Goal: Information Seeking & Learning: Learn about a topic

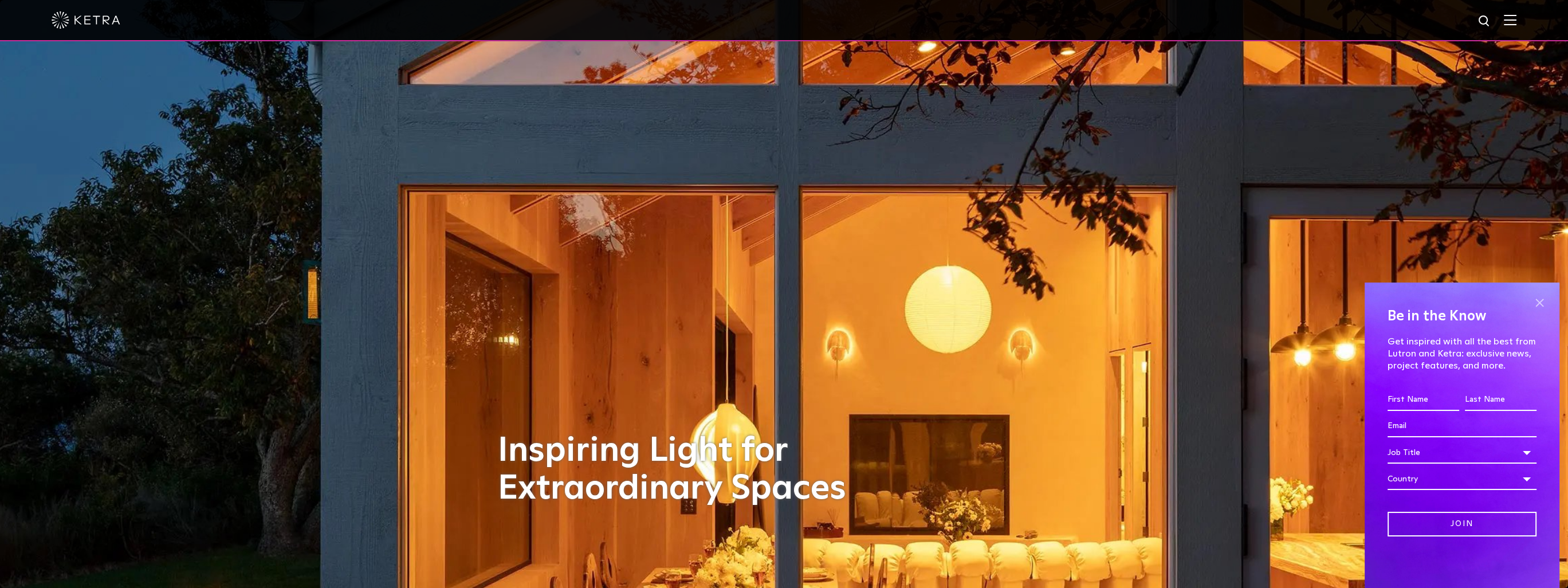
click at [620, 303] on span at bounding box center [1540, 302] width 17 height 17
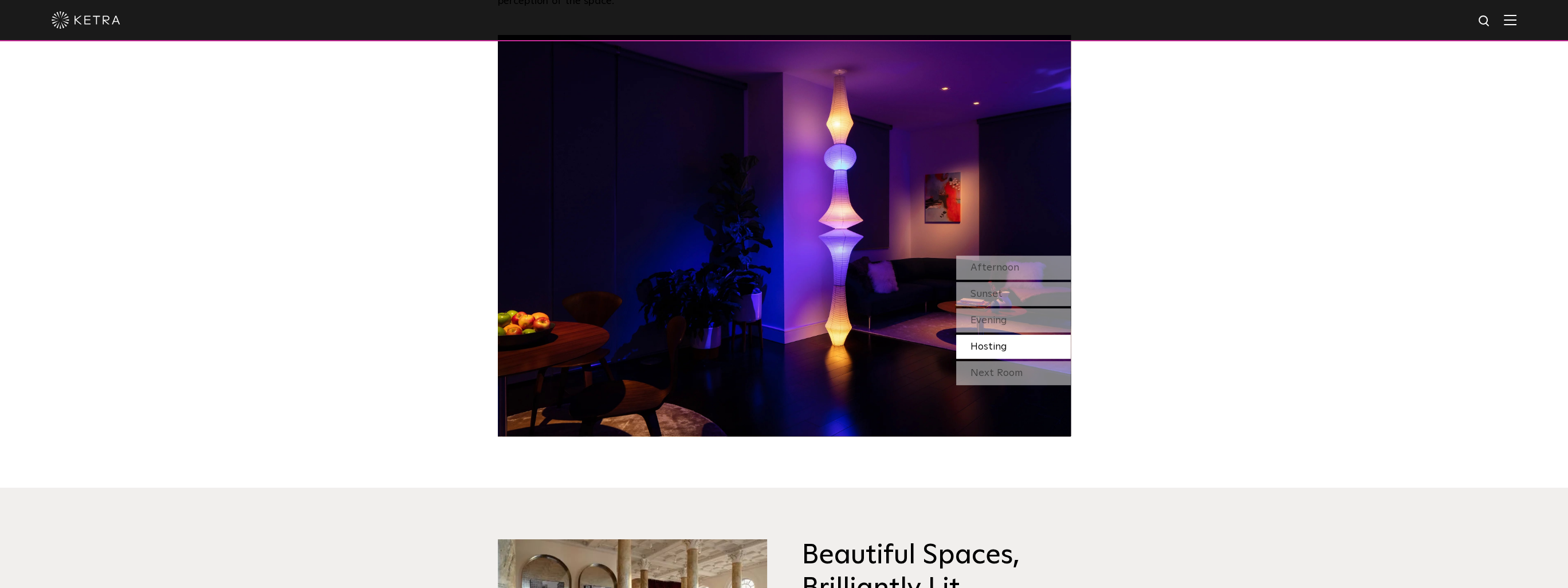
scroll to position [1088, 0]
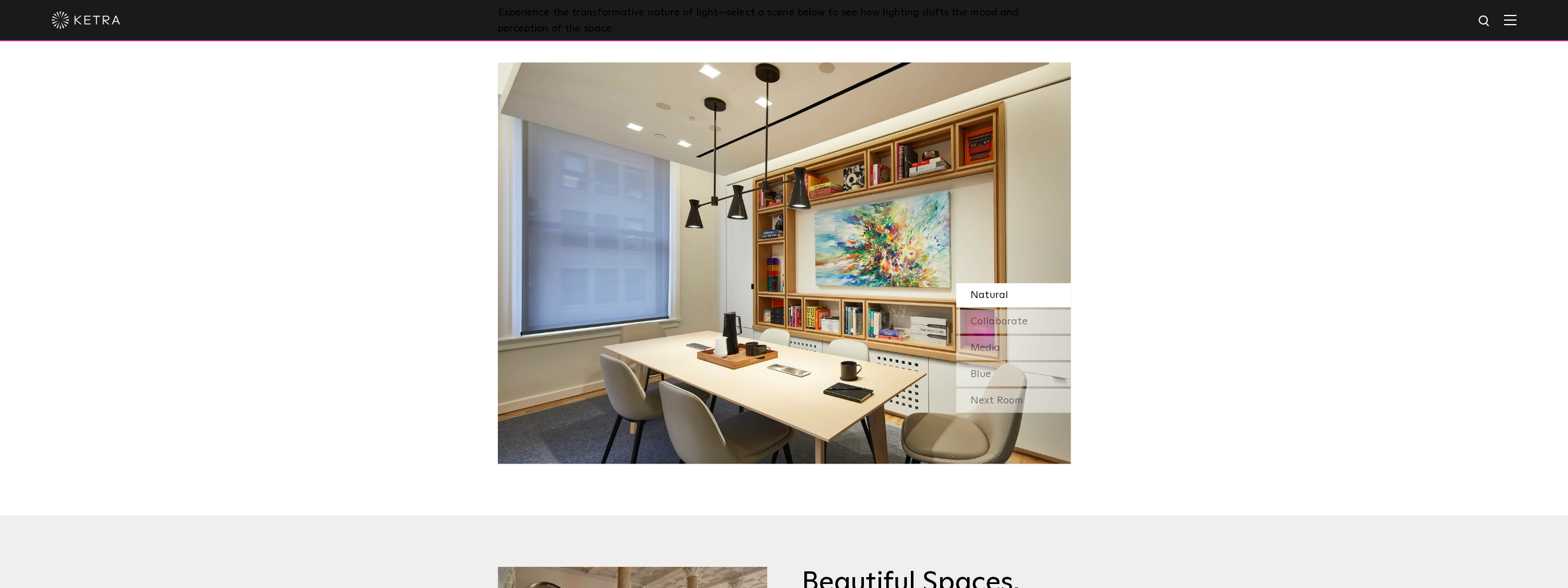
click at [620, 300] on span "Natural" at bounding box center [990, 295] width 38 height 11
click at [620, 324] on span "Collaborate" at bounding box center [999, 321] width 57 height 11
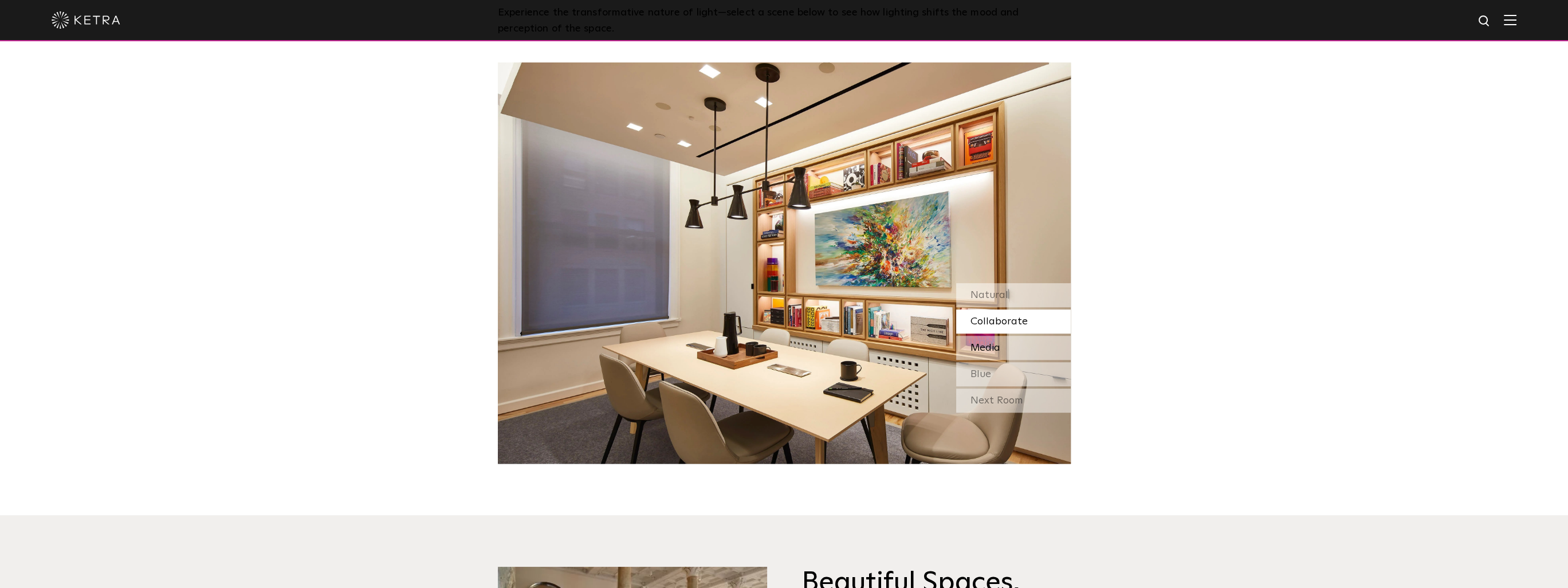
click at [620, 342] on span "Media" at bounding box center [986, 347] width 30 height 11
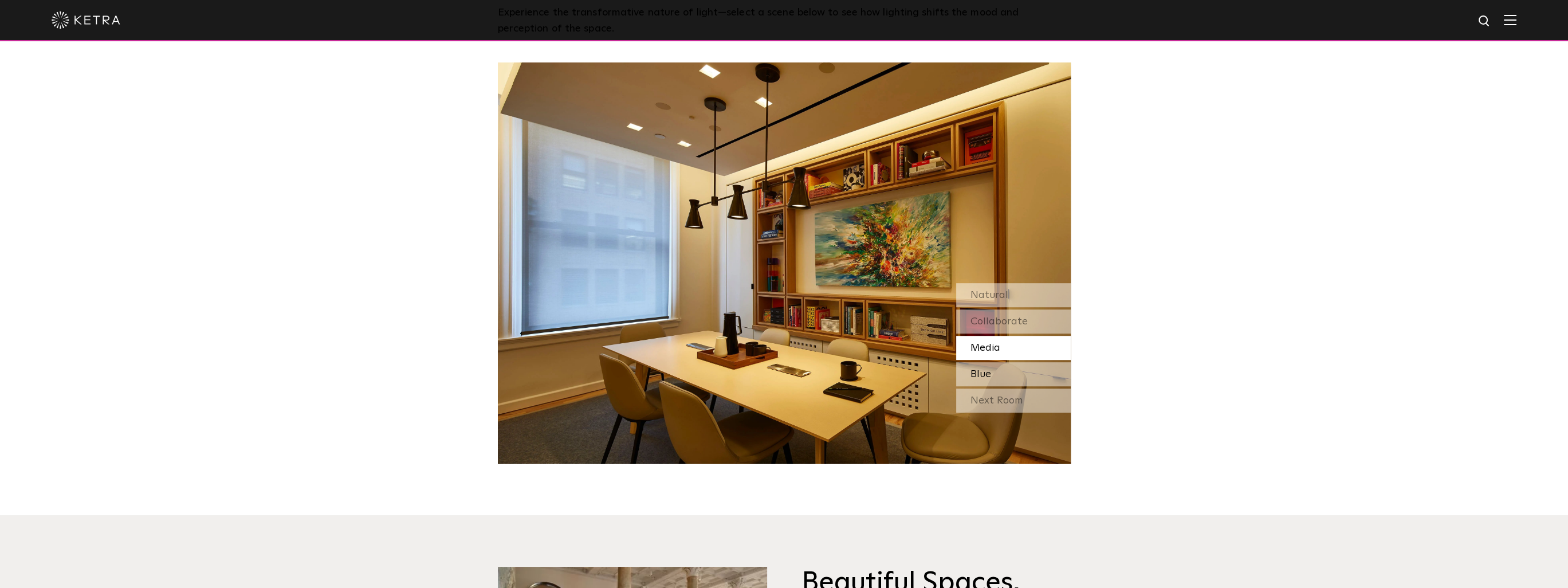
click at [620, 371] on span "Blue" at bounding box center [981, 374] width 20 height 11
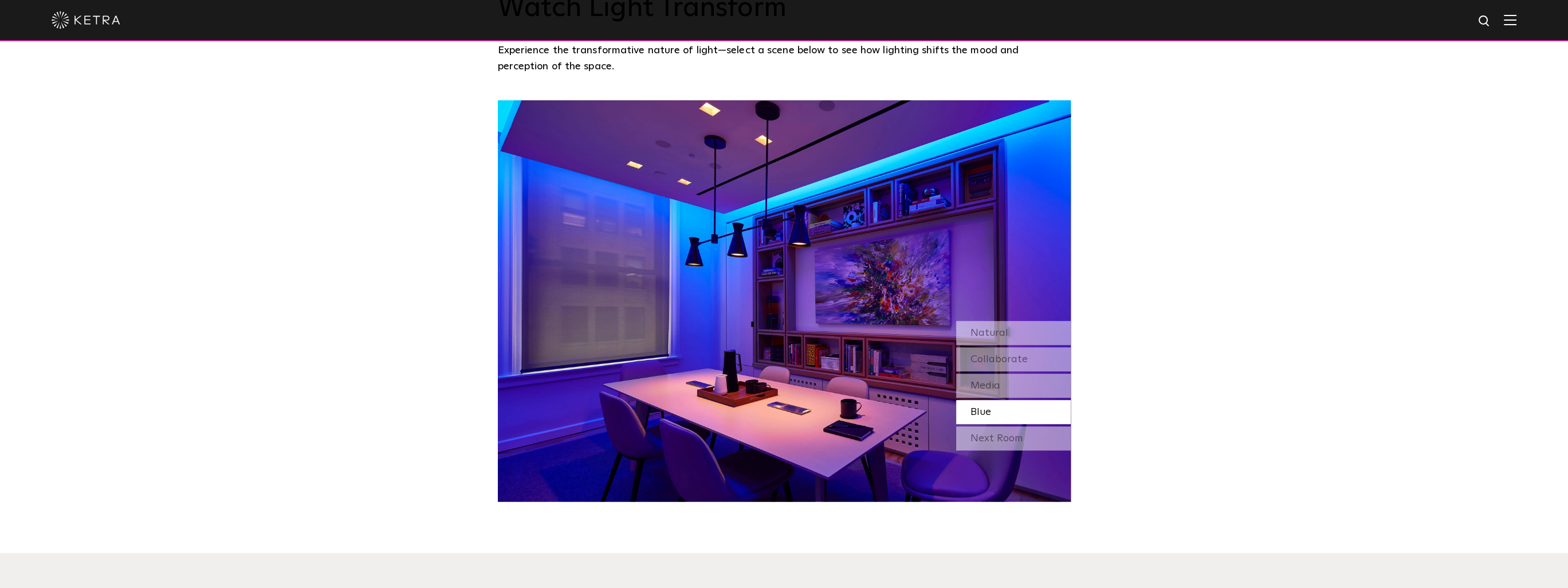
scroll to position [1031, 0]
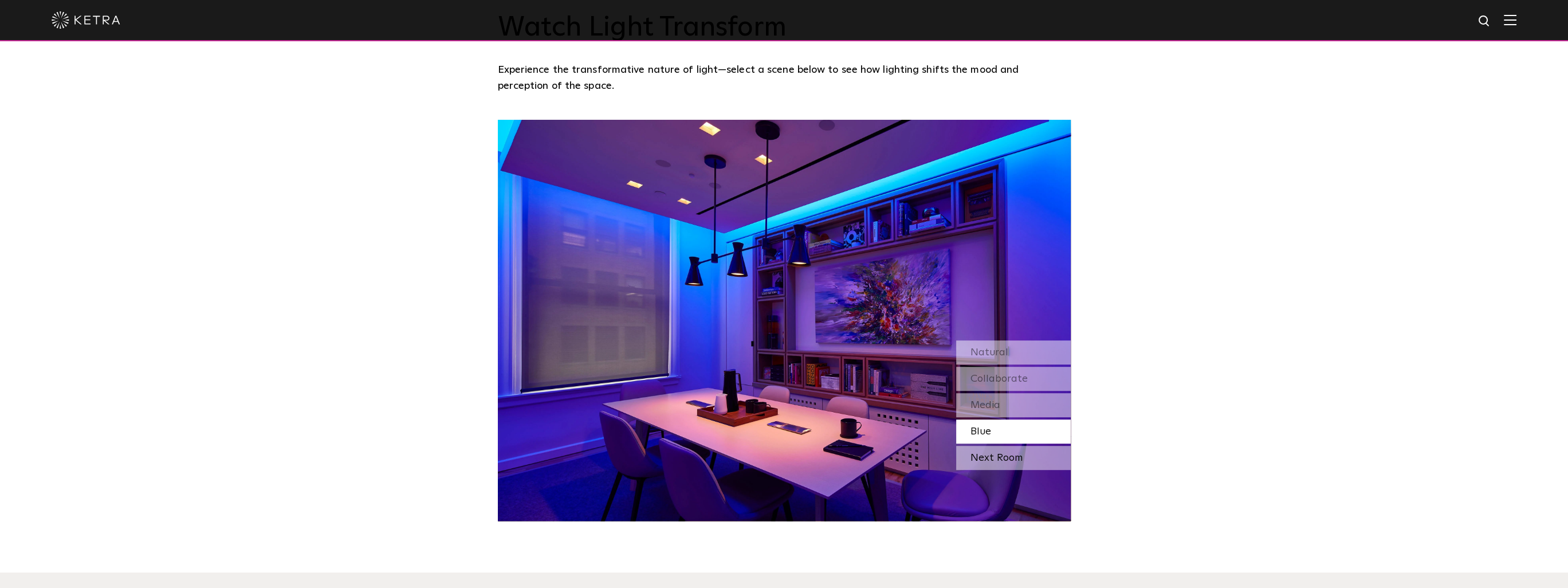
click at [620, 452] on div "Next Room" at bounding box center [1014, 457] width 114 height 24
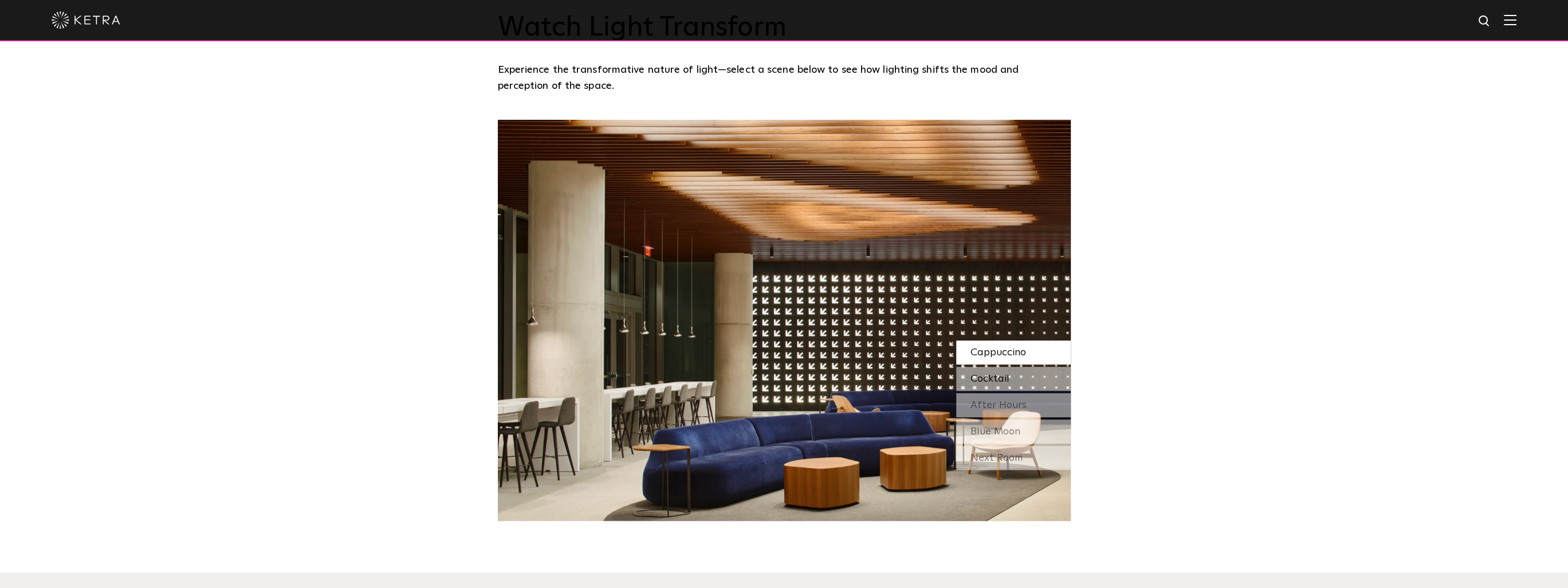
click at [620, 385] on div "Cocktail" at bounding box center [1014, 378] width 114 height 24
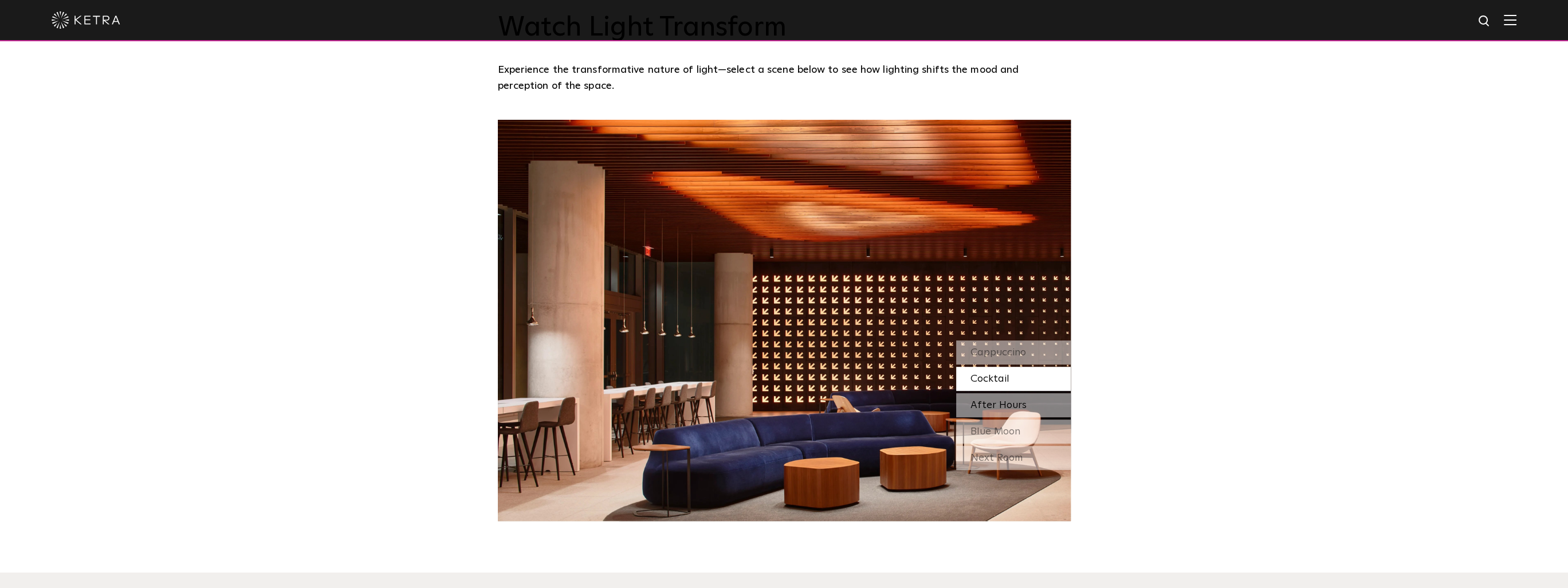
click at [620, 400] on span "After Hours" at bounding box center [999, 405] width 56 height 11
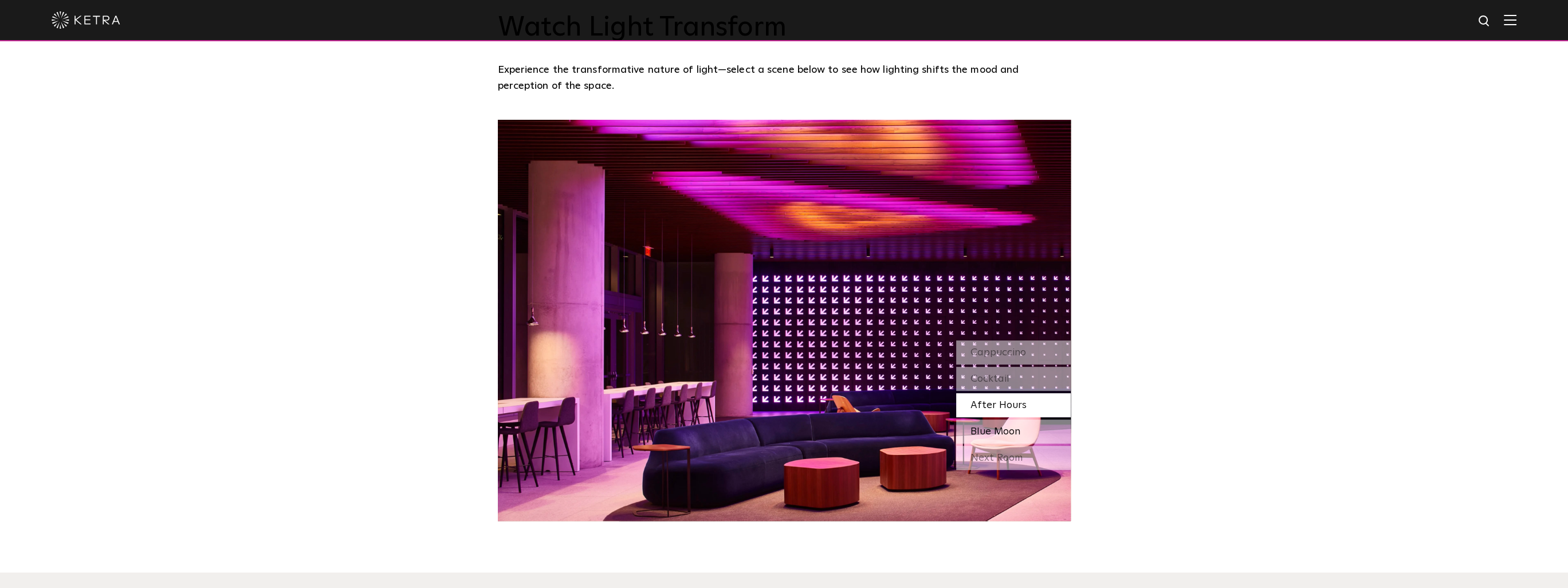
click at [620, 433] on span "Blue Moon" at bounding box center [995, 431] width 50 height 11
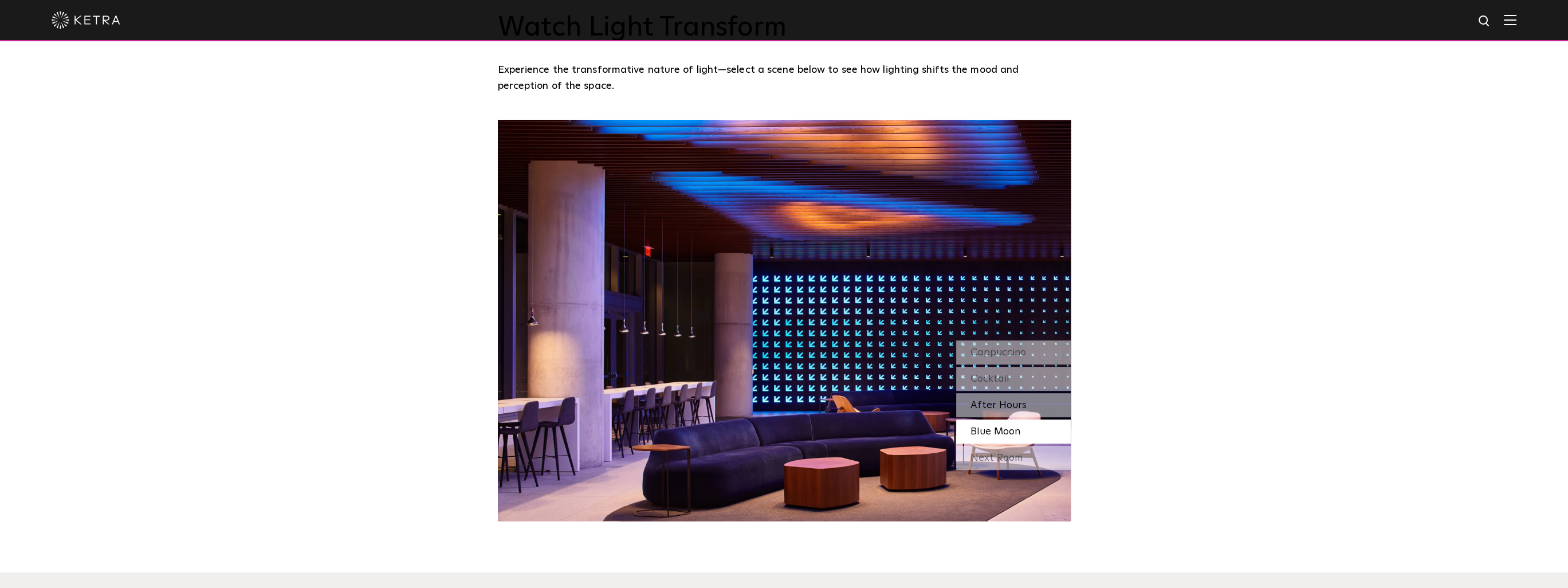
click at [620, 408] on div "After Hours" at bounding box center [1014, 405] width 114 height 24
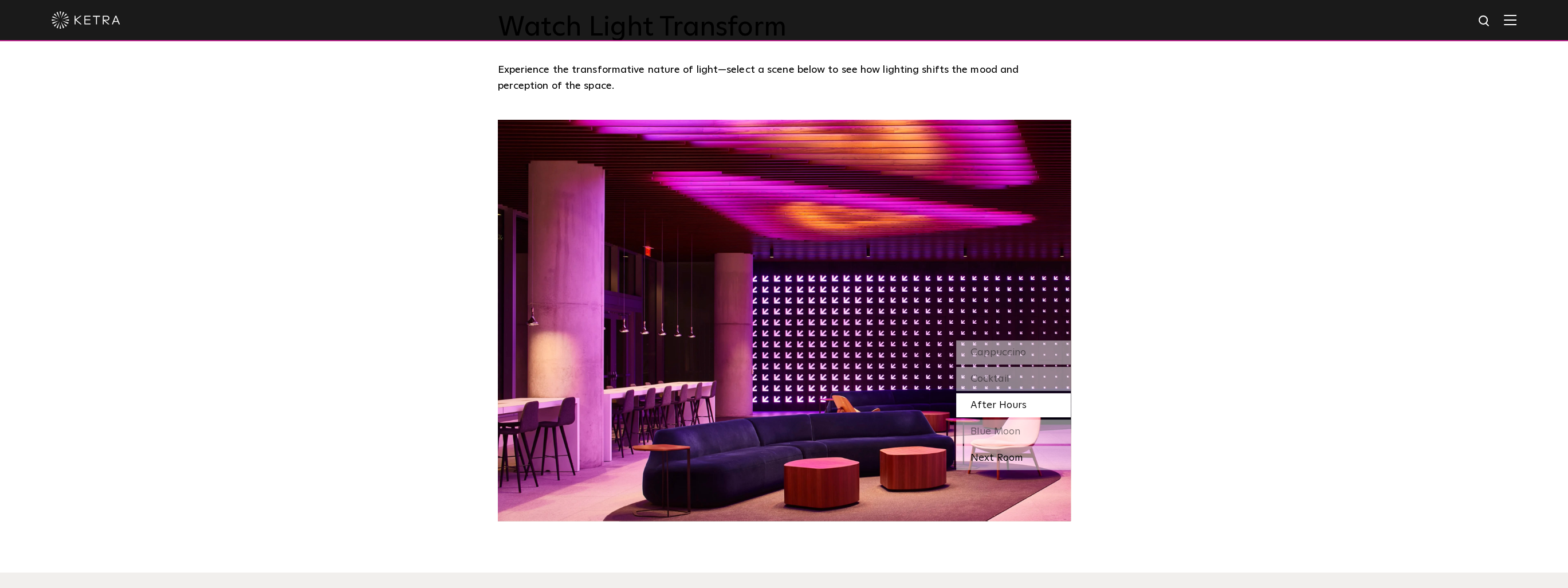
click at [620, 458] on div "Next Room" at bounding box center [1014, 457] width 114 height 24
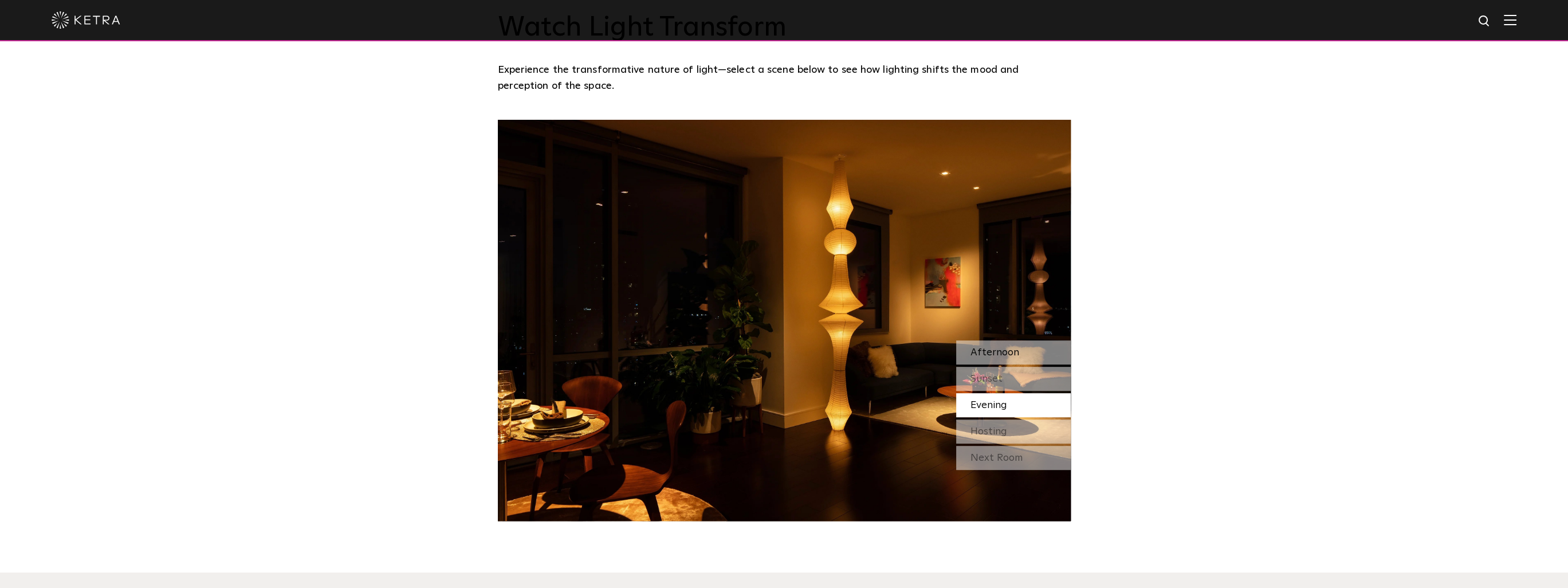
click at [620, 355] on div "Afternoon" at bounding box center [1014, 352] width 114 height 24
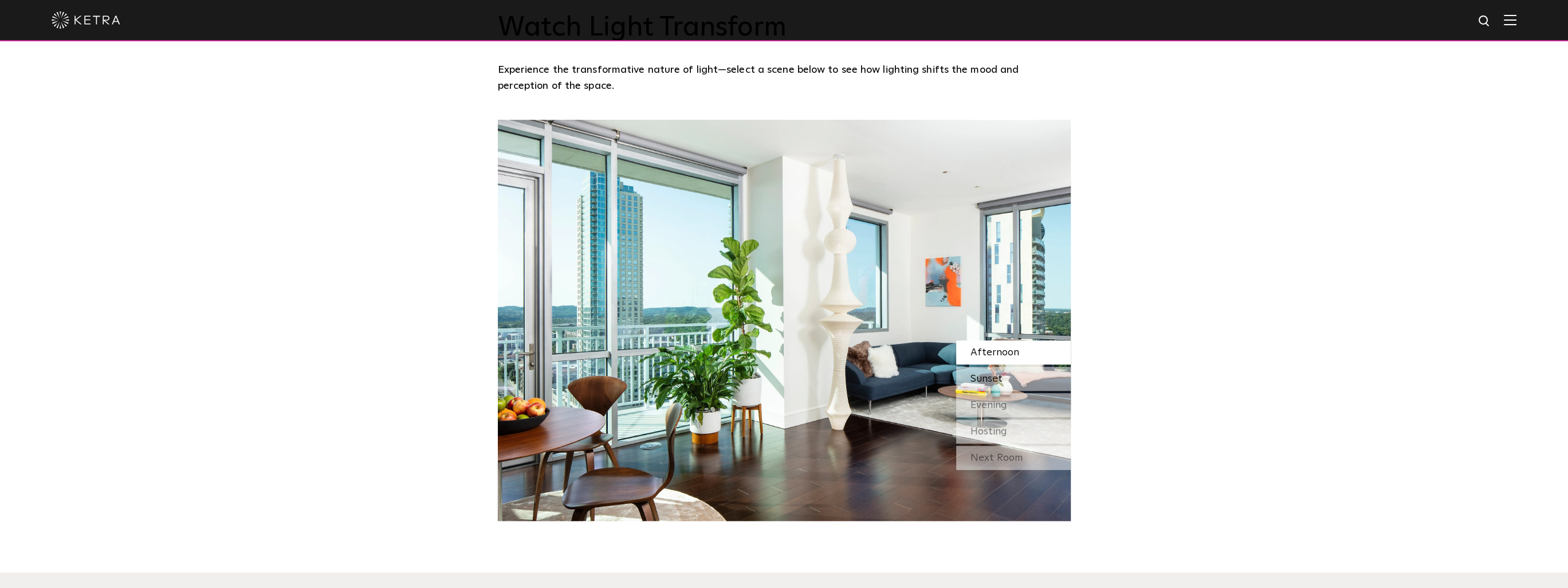
click at [620, 383] on div "Sunset" at bounding box center [1014, 378] width 114 height 24
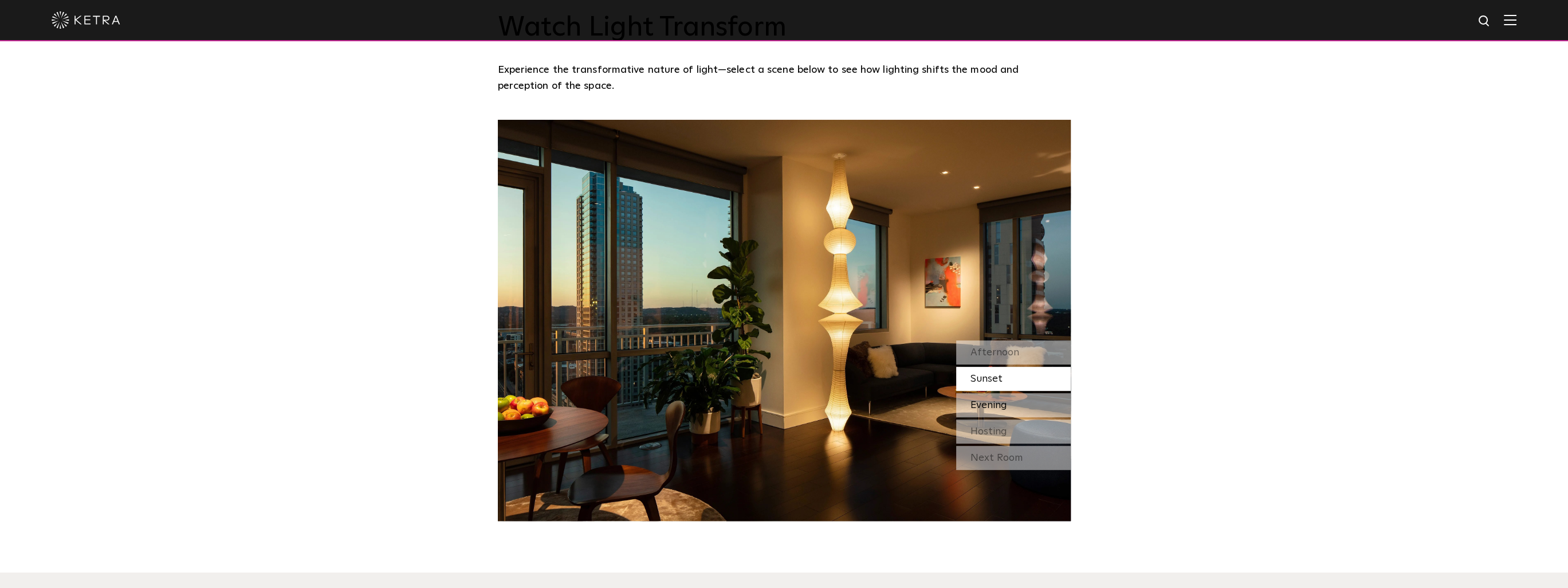
click at [620, 402] on div "Evening" at bounding box center [1014, 405] width 114 height 24
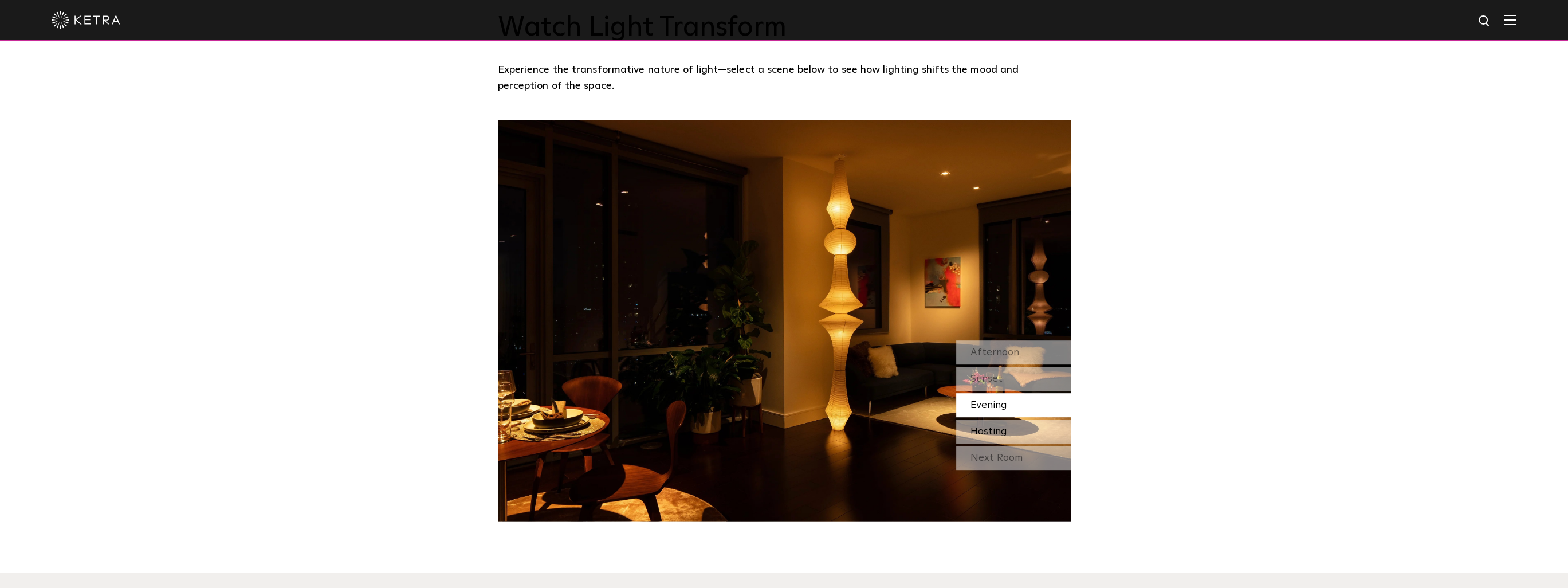
click at [620, 427] on span "Hosting" at bounding box center [989, 431] width 37 height 11
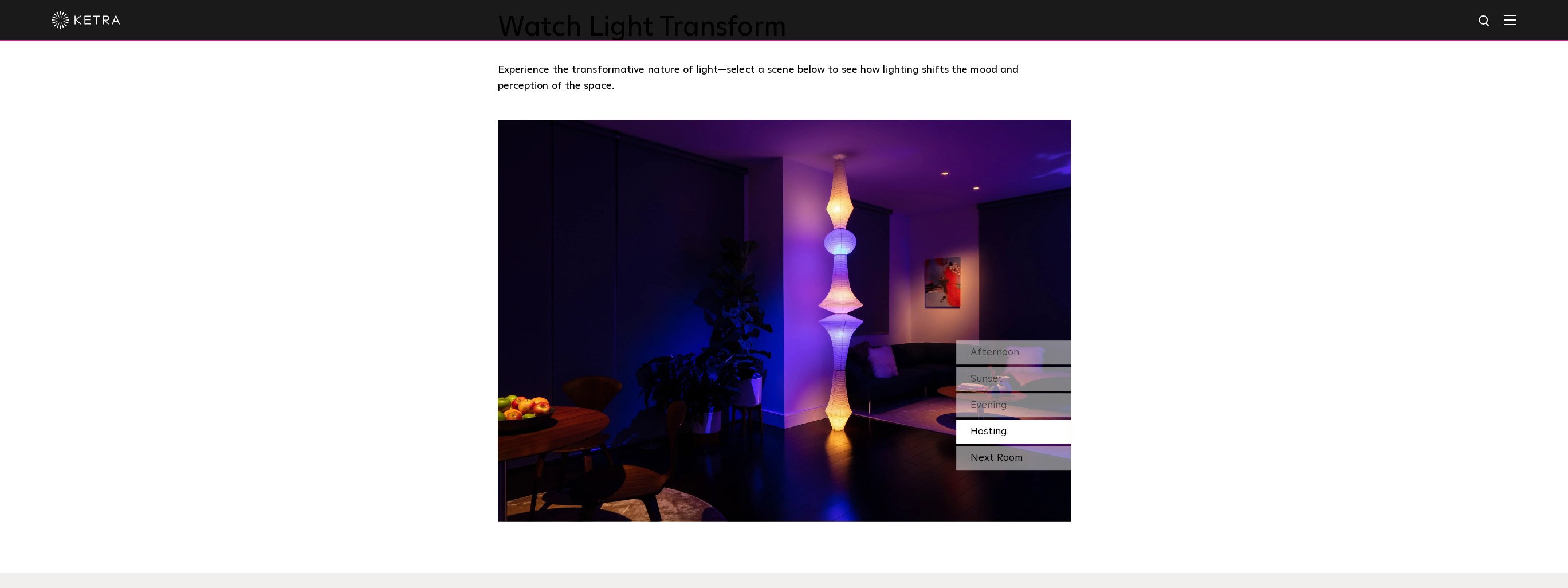
click at [620, 455] on div "Next Room" at bounding box center [1014, 457] width 114 height 24
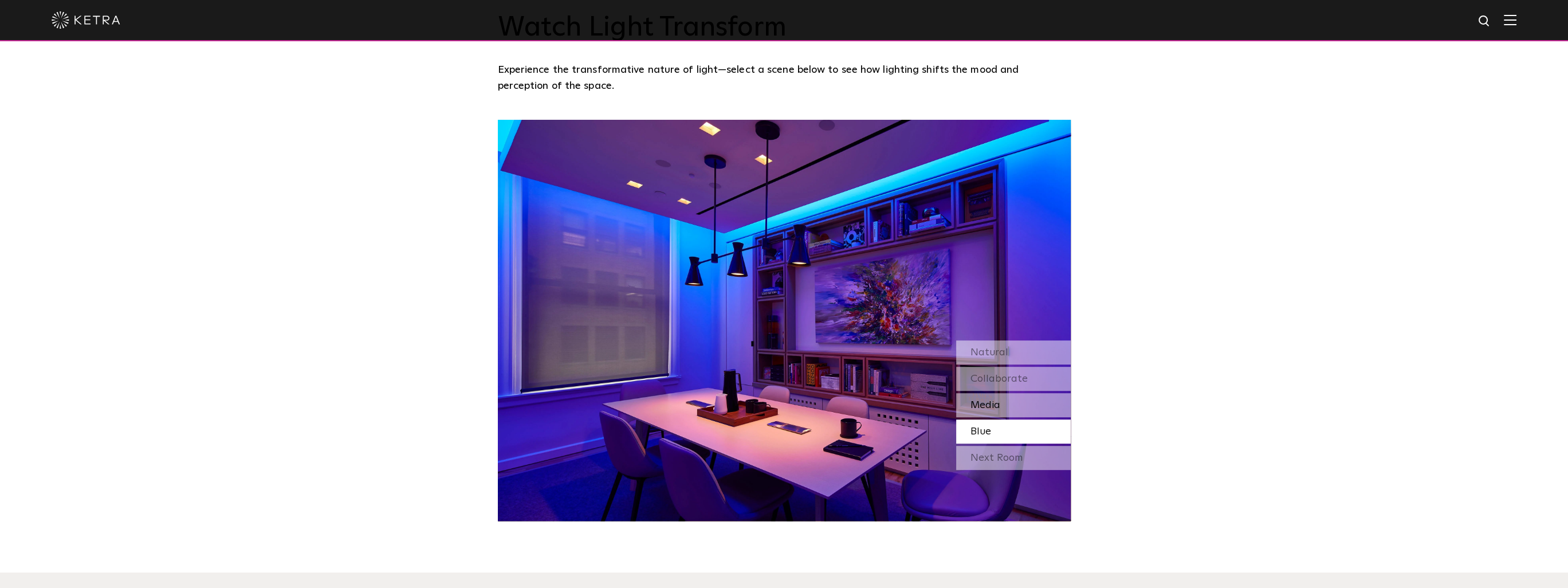
click at [620, 406] on div "Media" at bounding box center [1014, 405] width 114 height 24
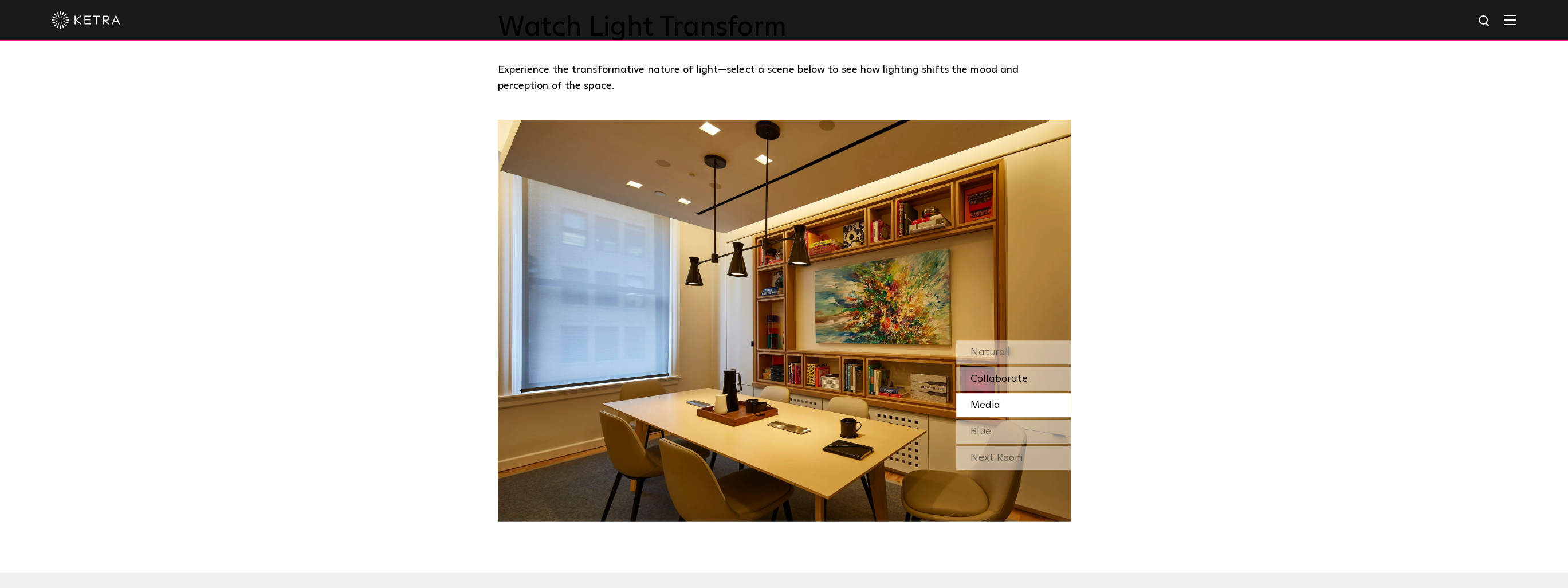
click at [620, 379] on div "Collaborate" at bounding box center [1014, 378] width 114 height 24
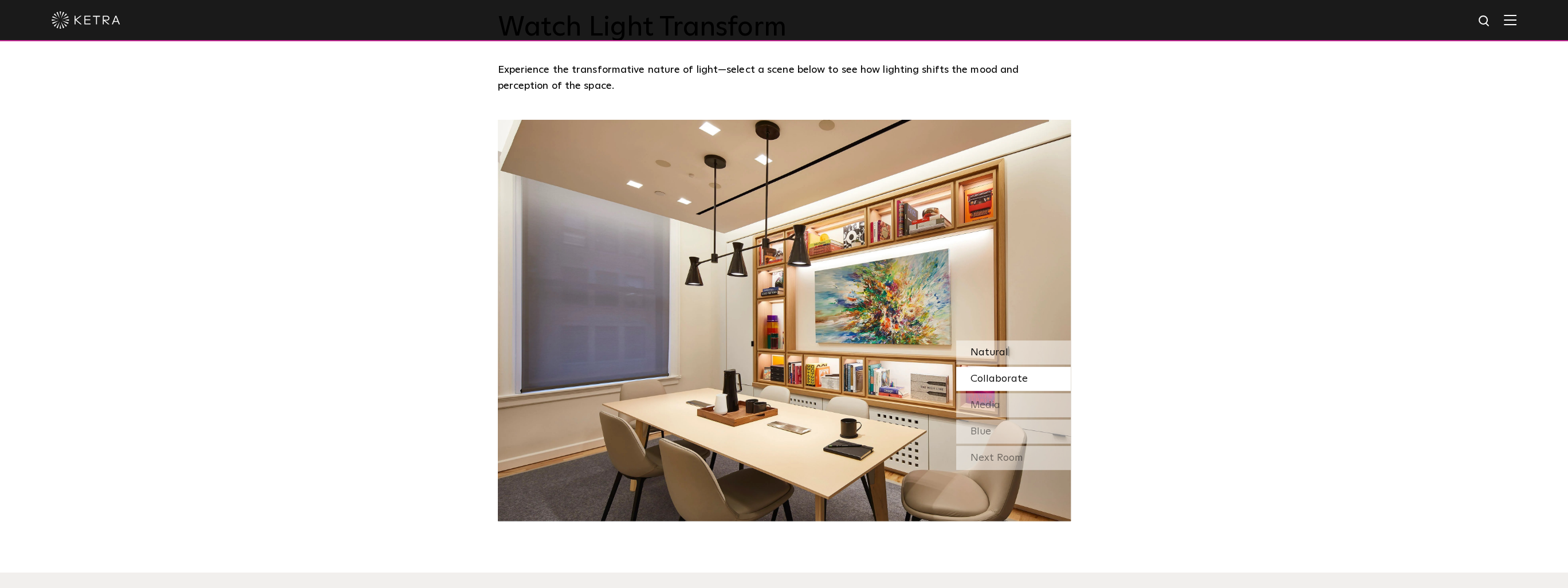
click at [620, 348] on div "Natural" at bounding box center [1014, 352] width 114 height 24
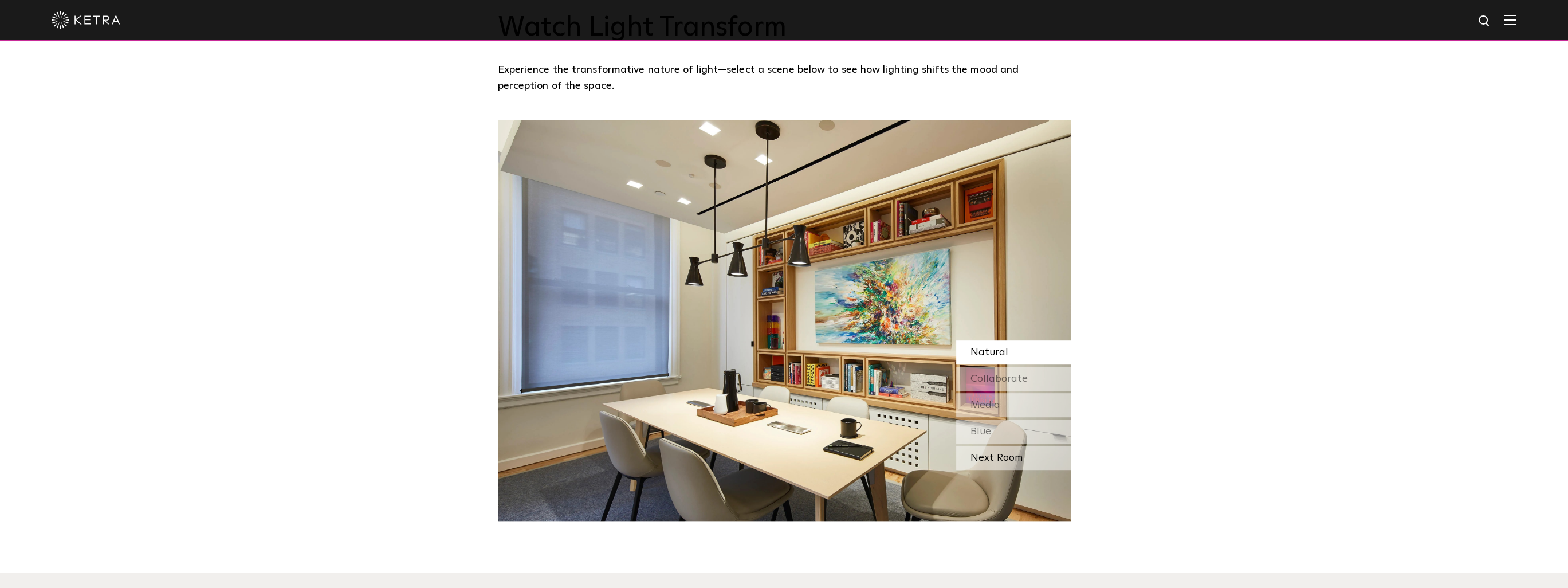
click at [620, 453] on div "Next Room" at bounding box center [1014, 457] width 114 height 24
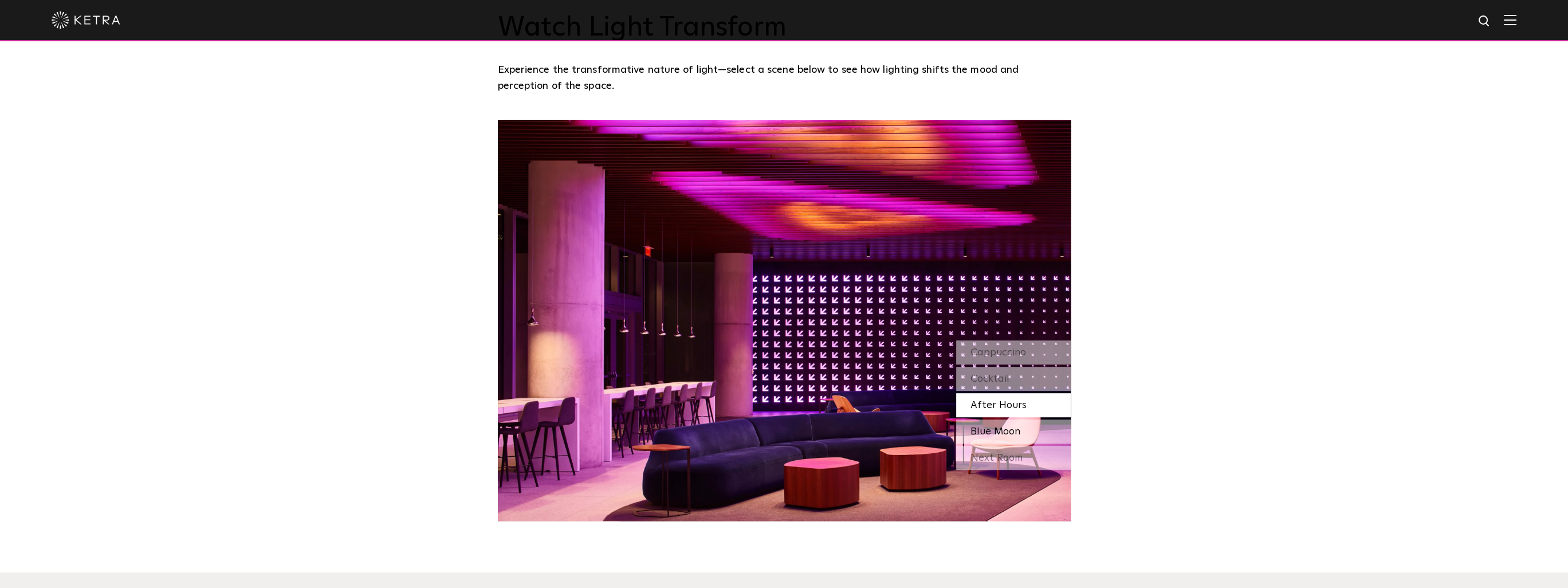
click at [620, 433] on span "Blue Moon" at bounding box center [995, 431] width 50 height 11
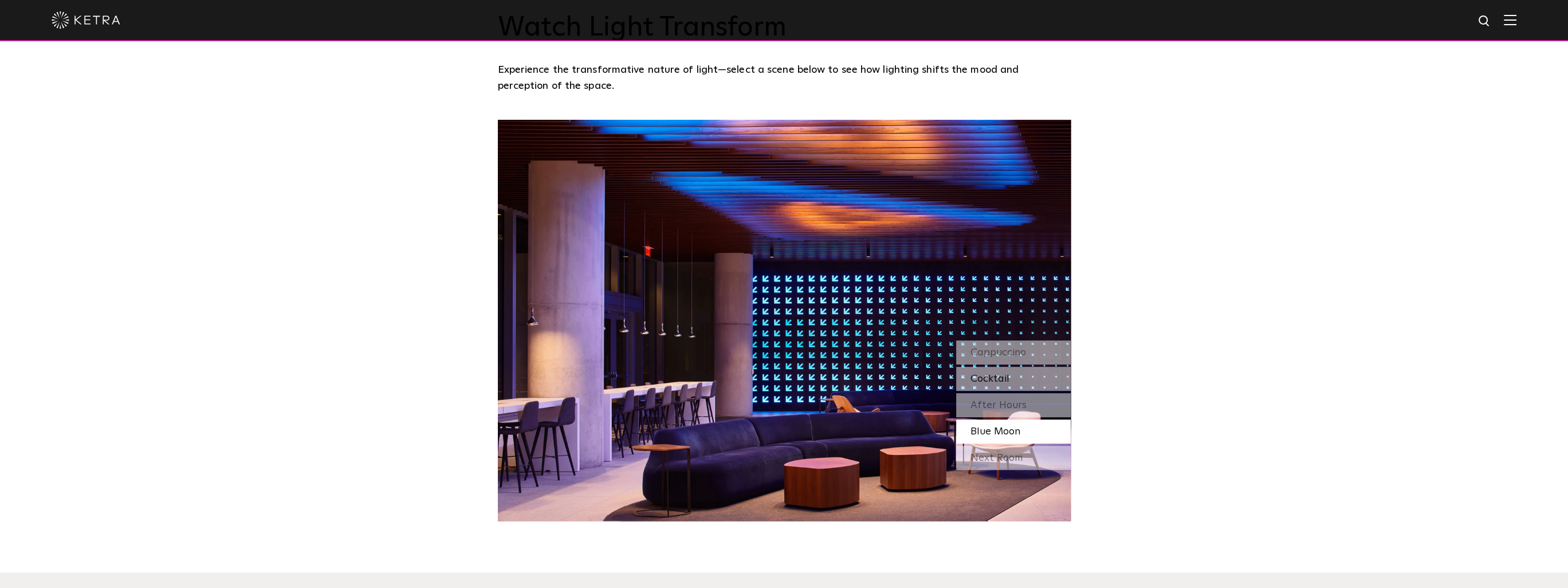
click at [620, 374] on span "Cocktail" at bounding box center [990, 378] width 39 height 11
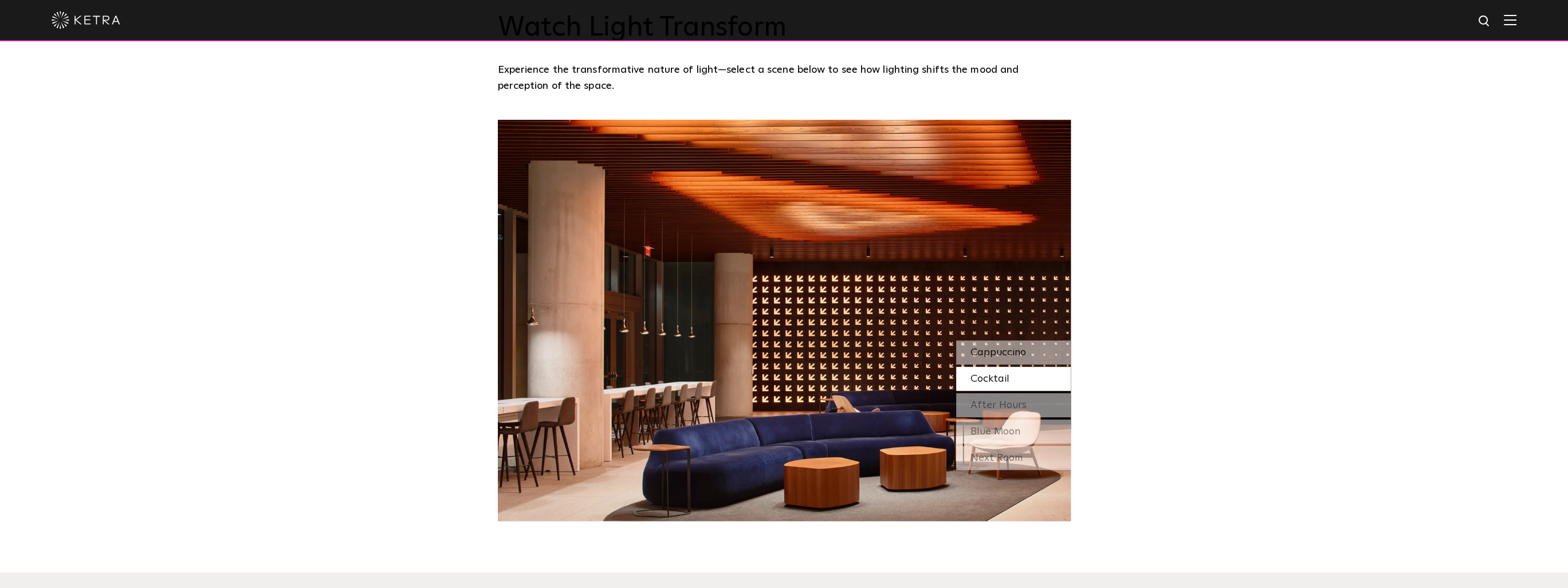
click at [620, 354] on span "Cappuccino" at bounding box center [998, 352] width 56 height 11
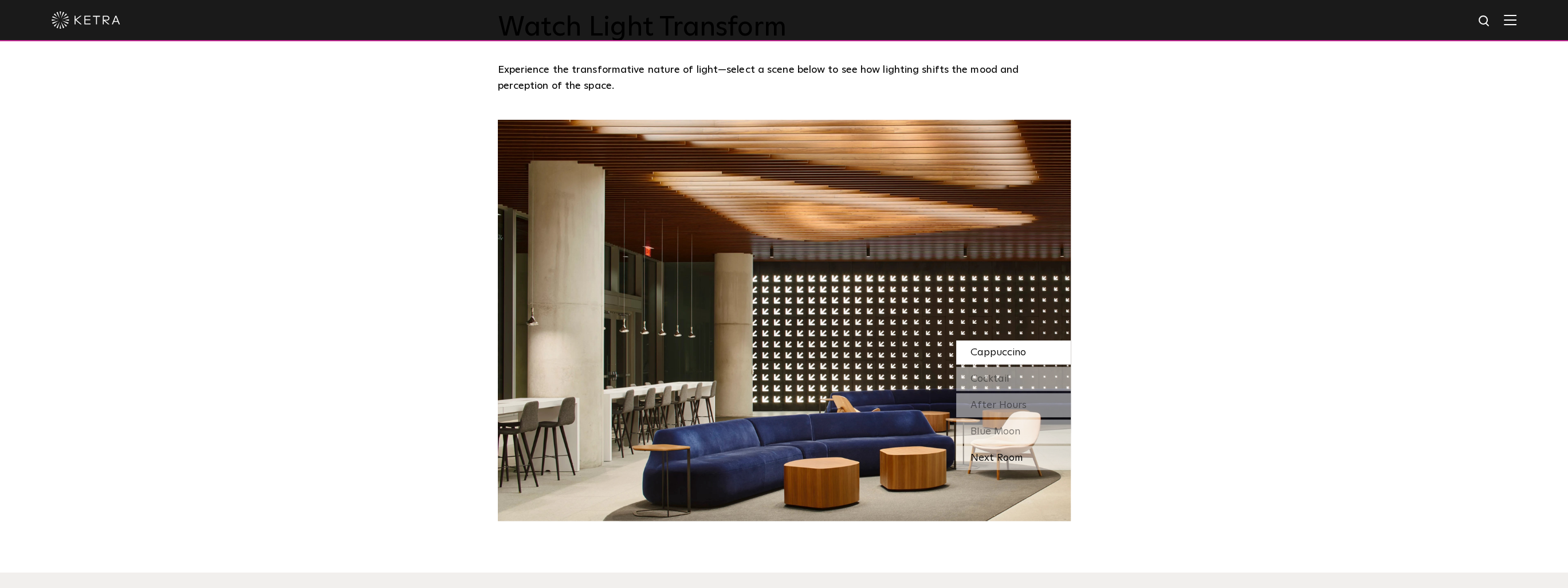
click at [620, 458] on div "Next Room" at bounding box center [1014, 457] width 114 height 24
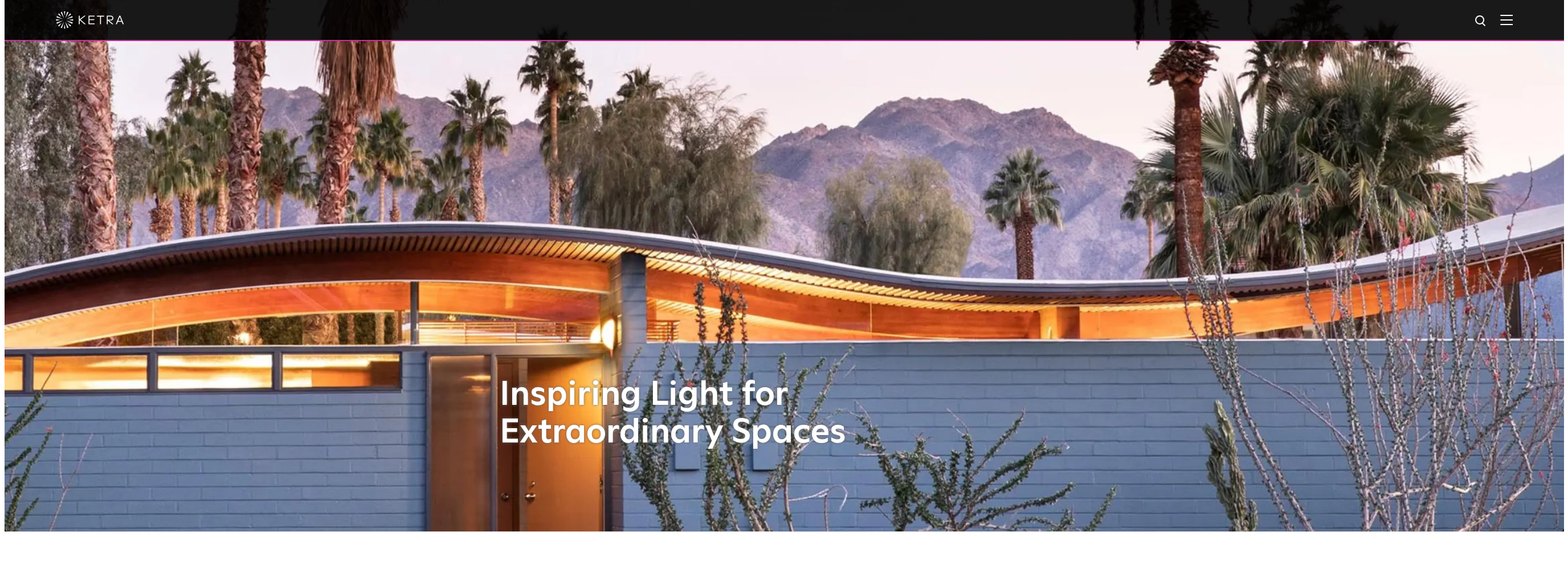
scroll to position [0, 0]
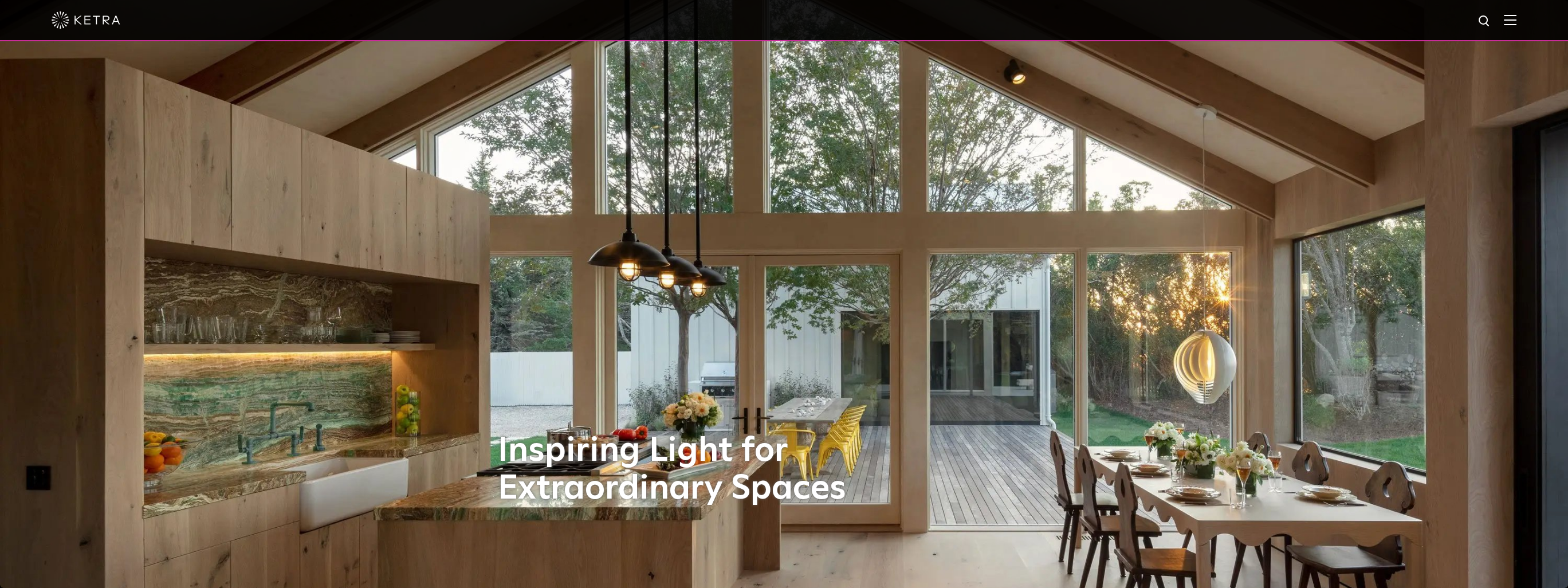
click at [620, 21] on img at bounding box center [1511, 19] width 13 height 11
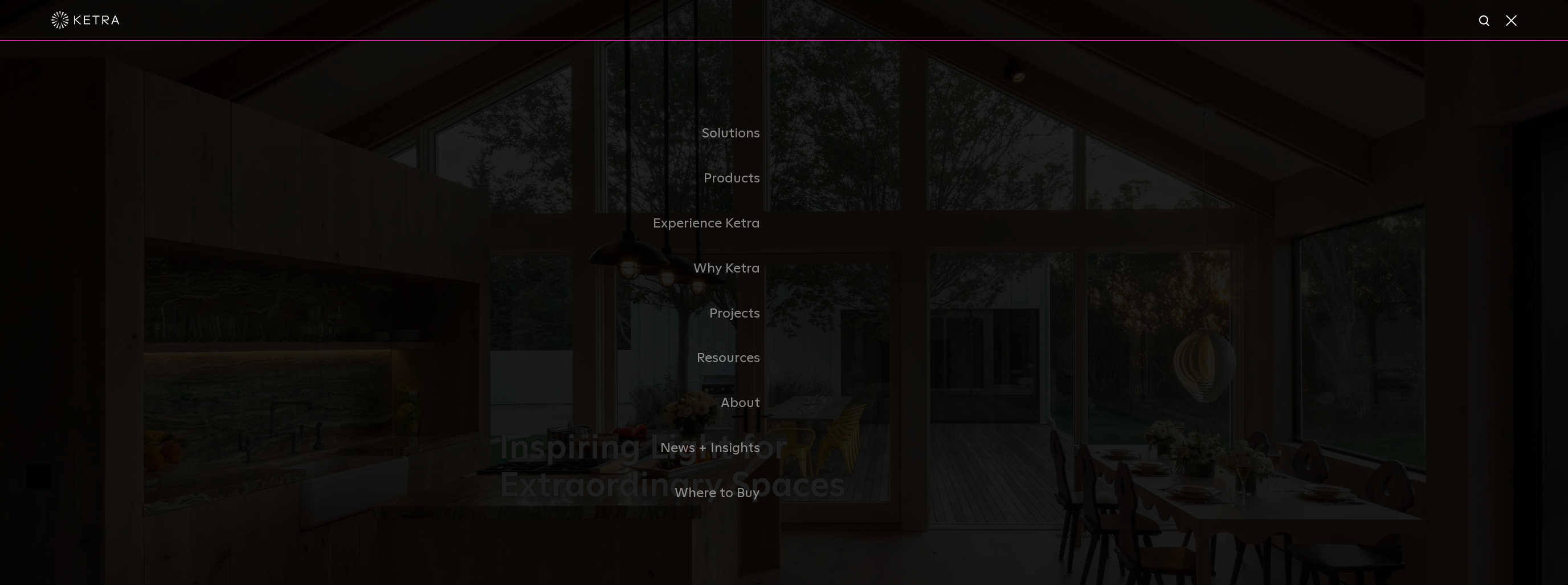
click at [616, 15] on div at bounding box center [784, 20] width 1568 height 41
click at [616, 26] on span at bounding box center [1510, 20] width 13 height 11
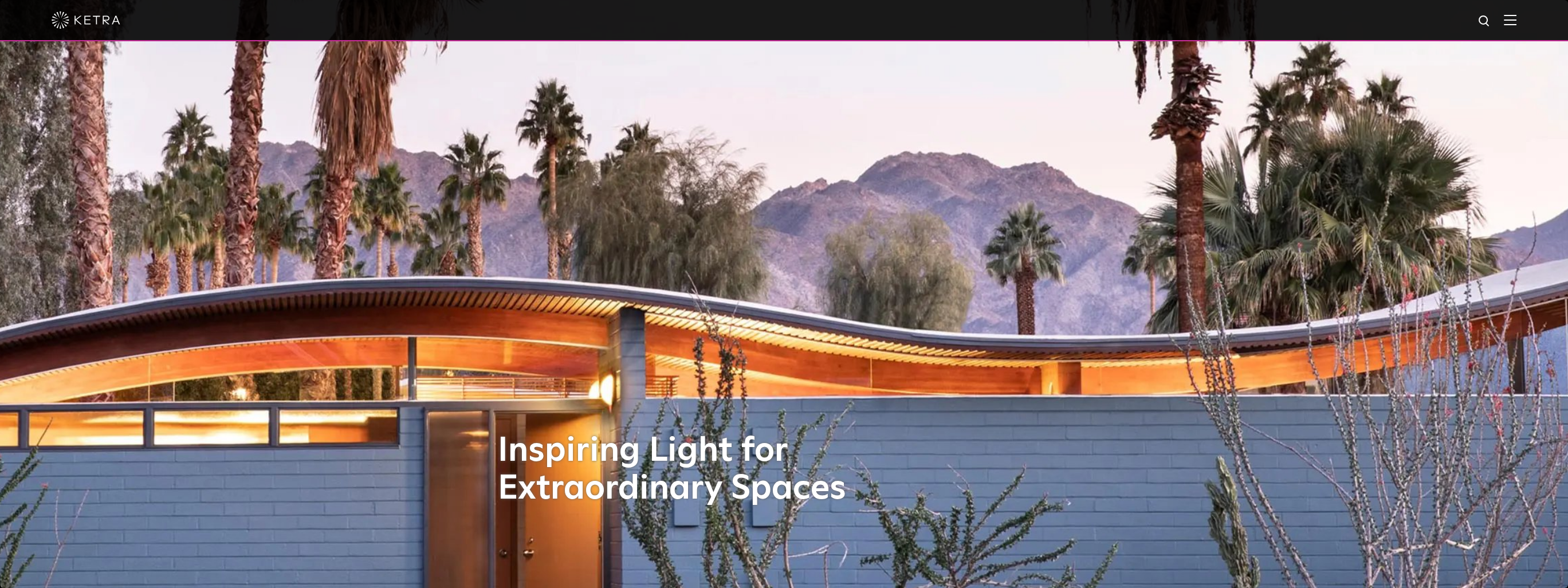
click at [620, 30] on div at bounding box center [784, 20] width 1465 height 40
click at [620, 22] on img at bounding box center [1511, 19] width 13 height 11
